Goal: Navigation & Orientation: Find specific page/section

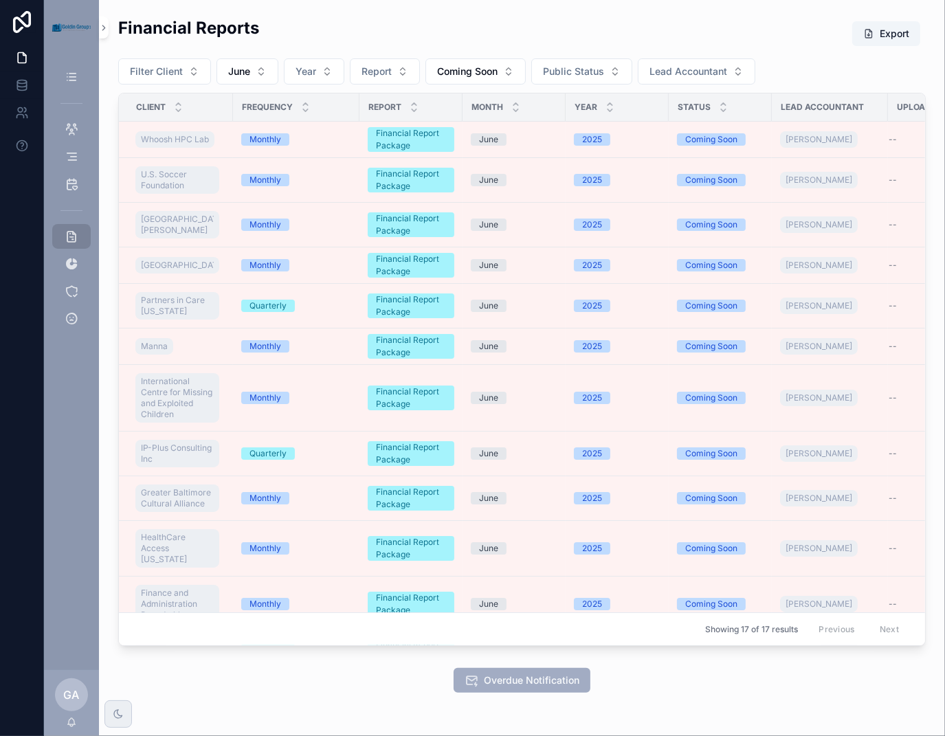
scroll to position [38, 0]
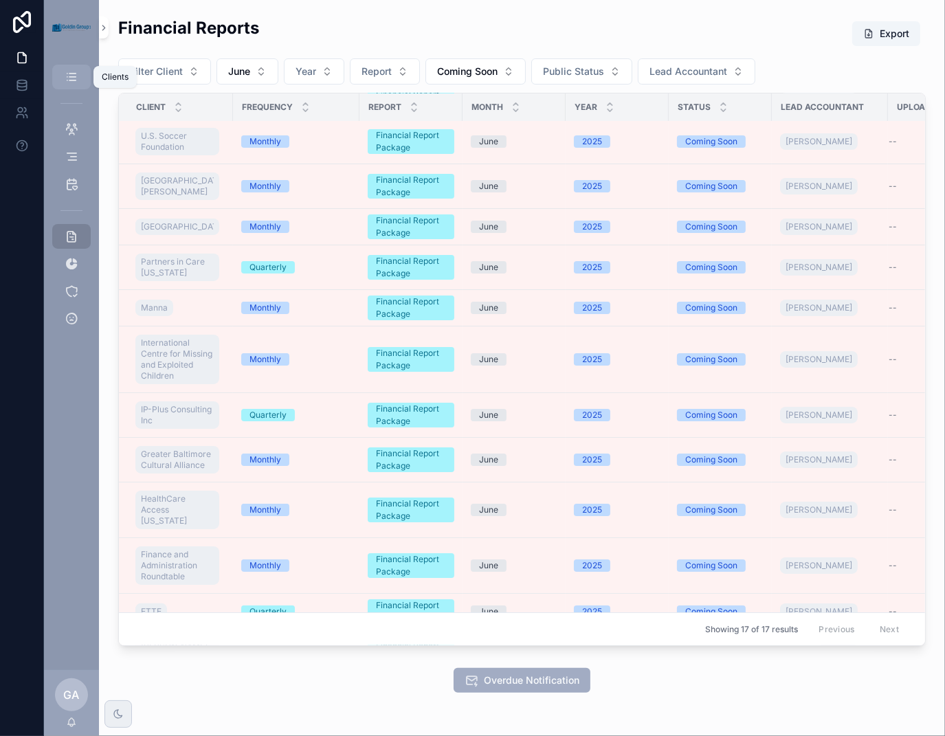
click at [80, 76] on div "Clients" at bounding box center [71, 77] width 22 height 22
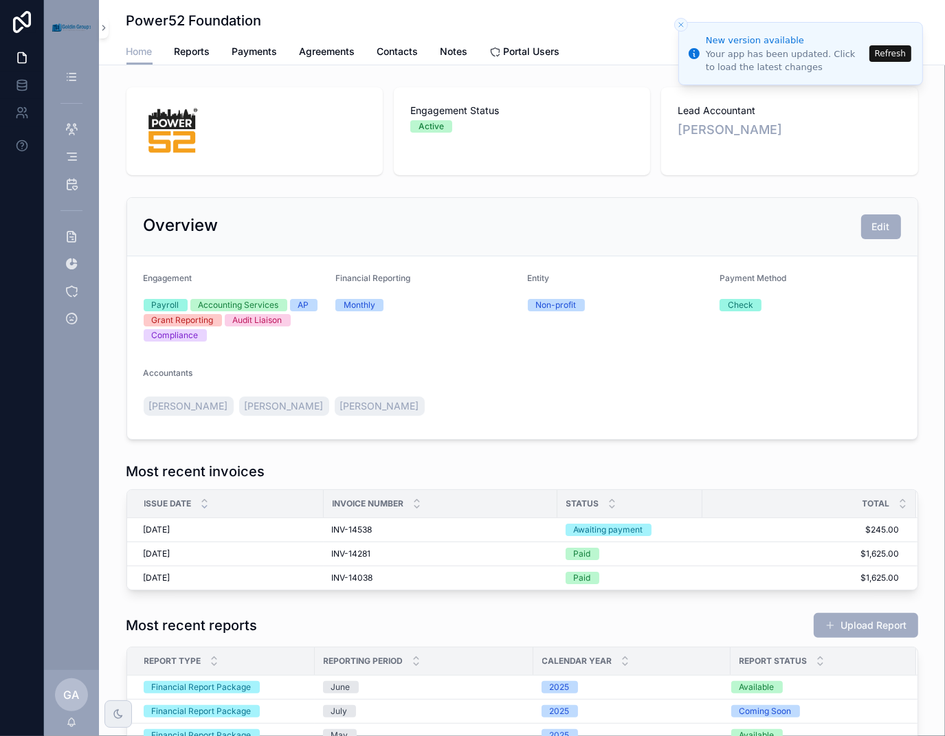
click at [899, 55] on button "Refresh" at bounding box center [890, 53] width 42 height 16
